Goal: Find specific page/section: Find specific page/section

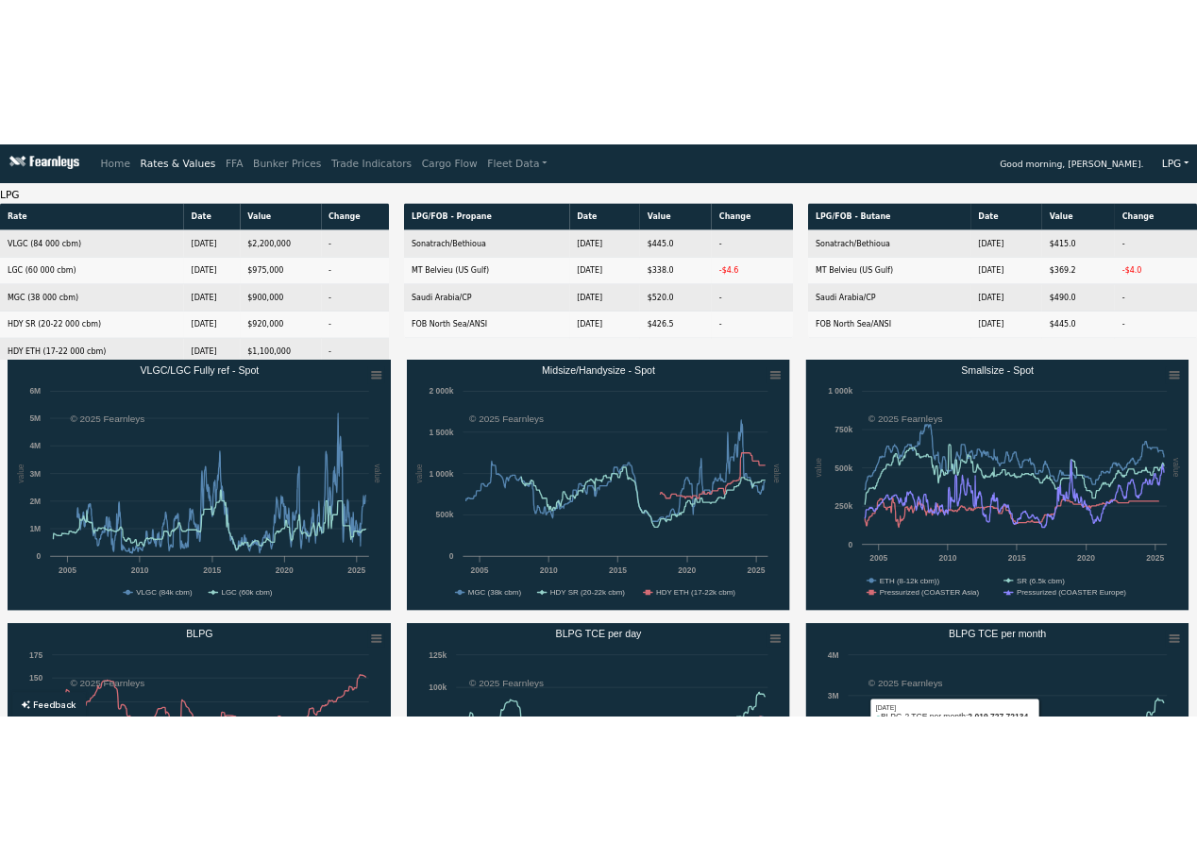
scroll to position [221, 0]
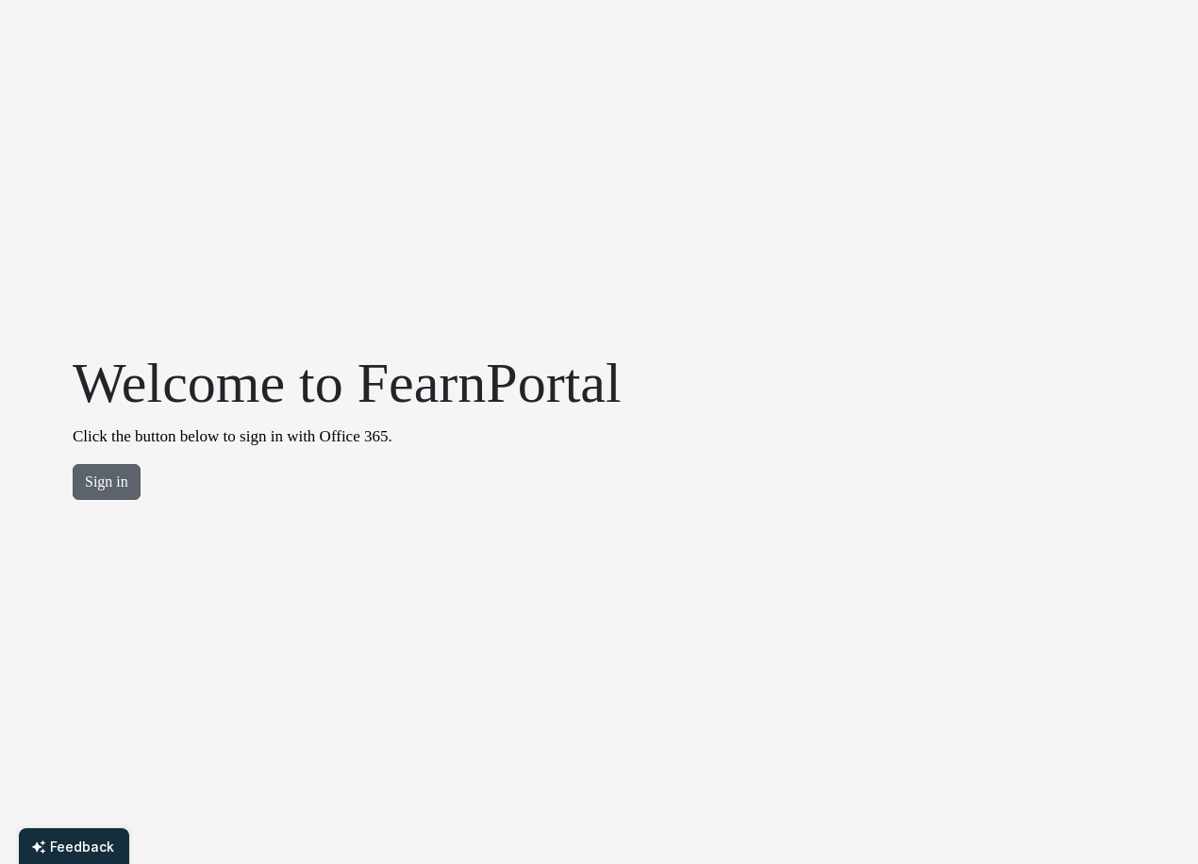
click at [108, 483] on button "Sign in" at bounding box center [107, 482] width 68 height 36
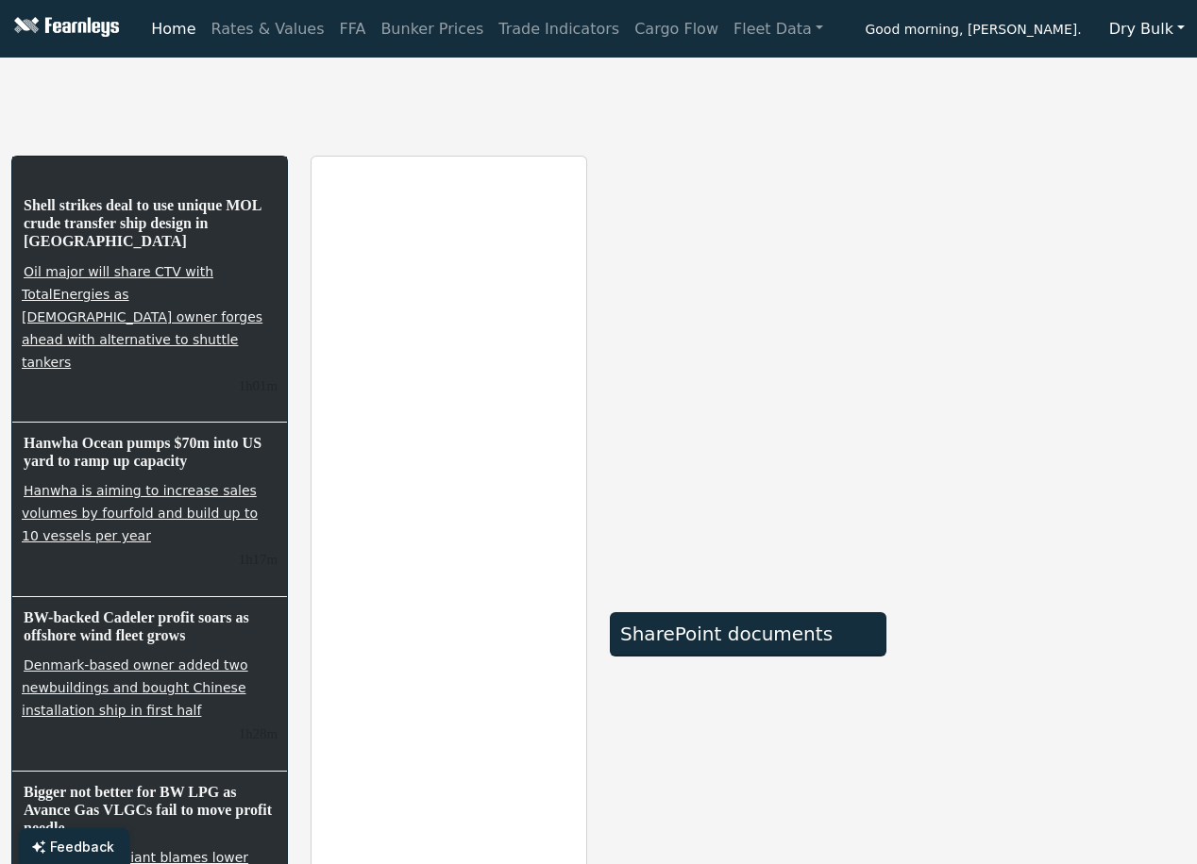
click at [1158, 28] on button "Dry Bulk" at bounding box center [1147, 29] width 100 height 36
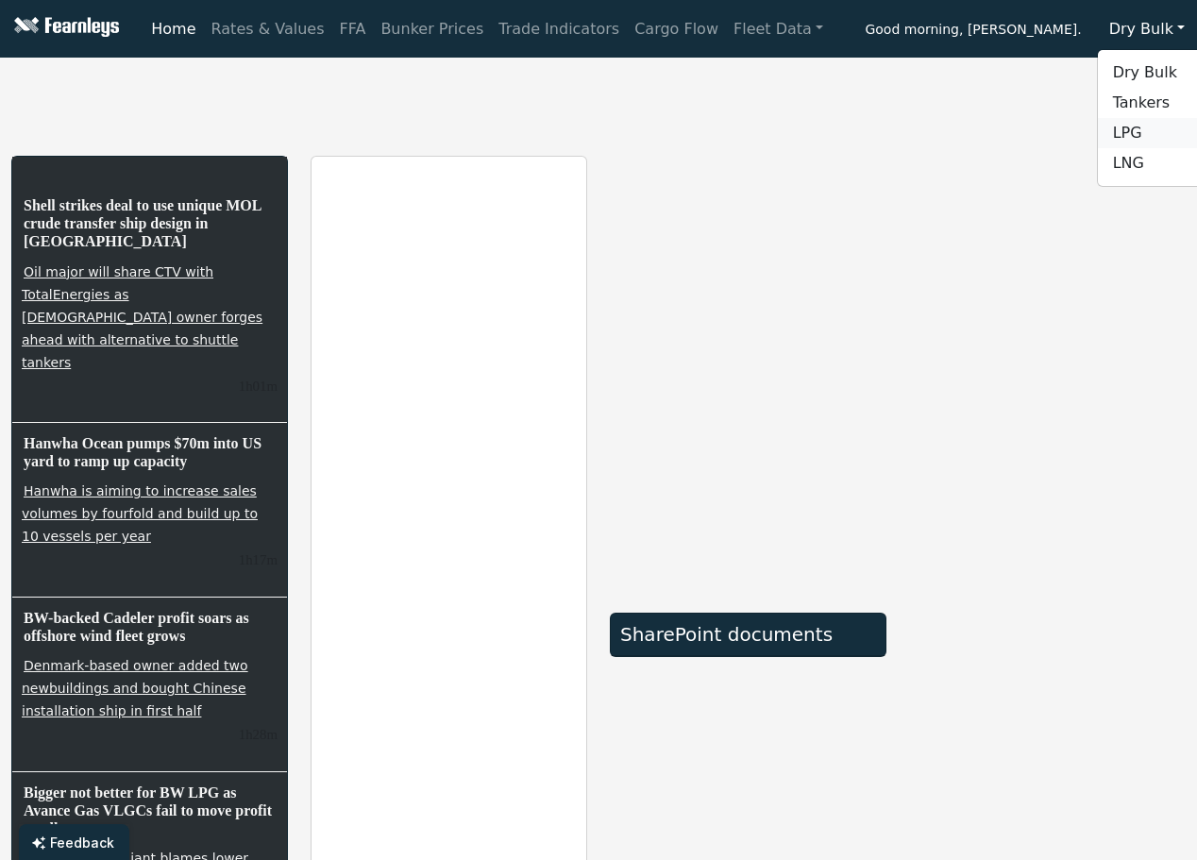
click at [1133, 137] on link "LPG" at bounding box center [1171, 133] width 149 height 30
